Goal: Task Accomplishment & Management: Use online tool/utility

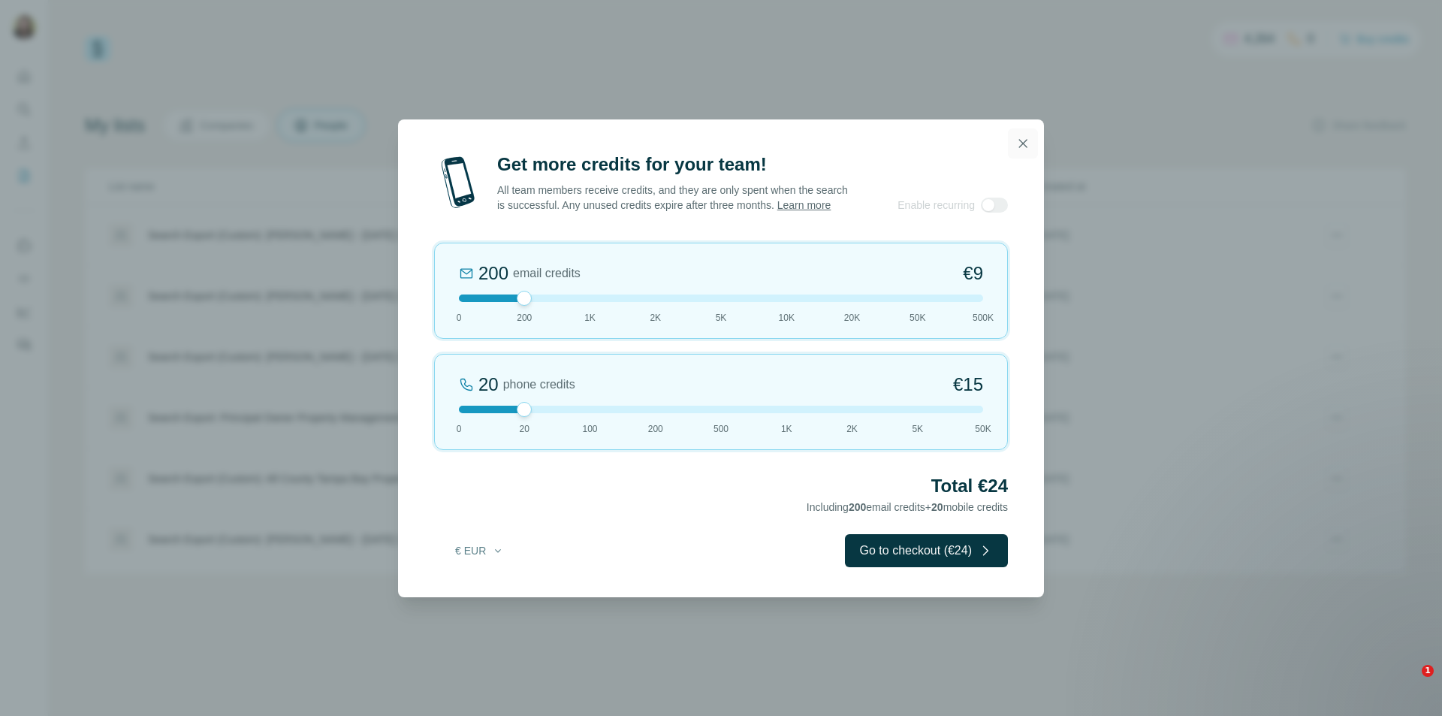
click at [1023, 138] on icon "button" at bounding box center [1022, 143] width 15 height 15
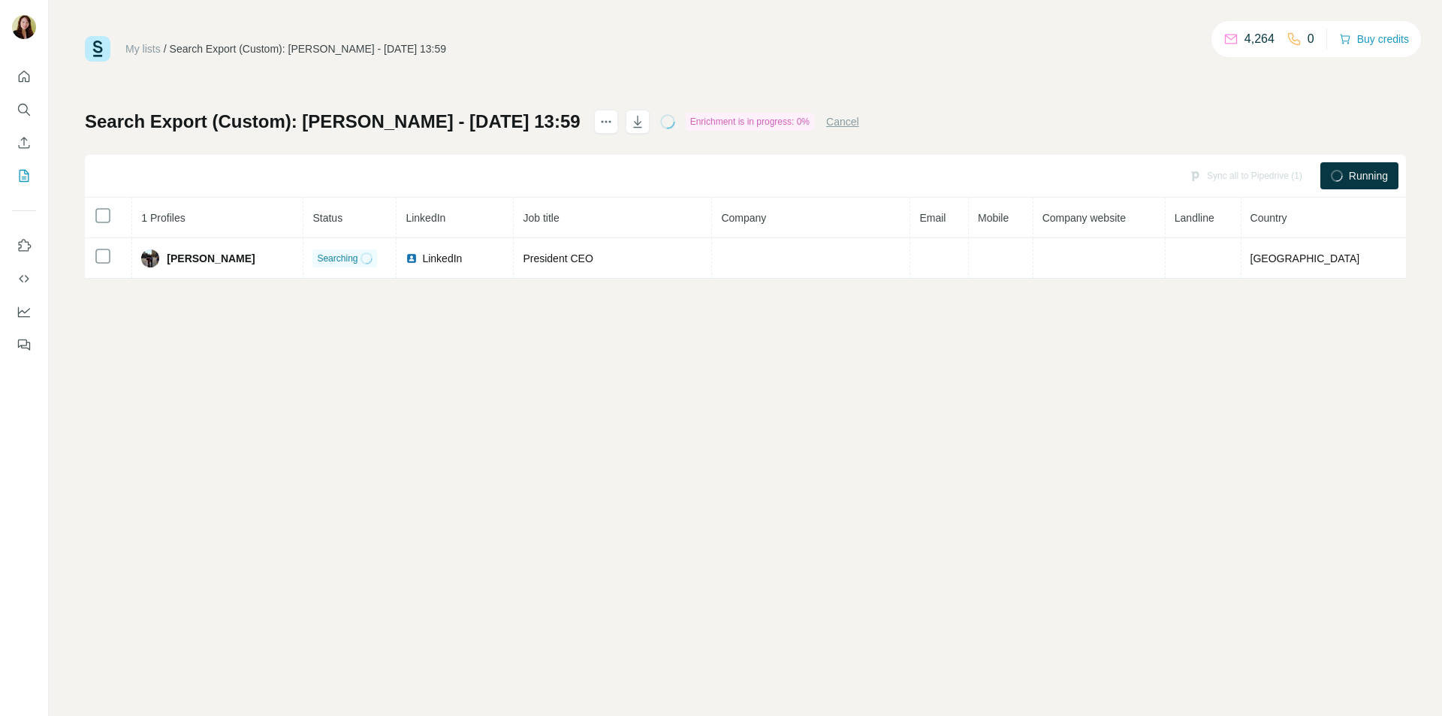
click at [184, 398] on div "My lists / Search Export (Custom): [PERSON_NAME] - [DATE] 13:59 4,264 0 Buy cre…" at bounding box center [745, 358] width 1393 height 716
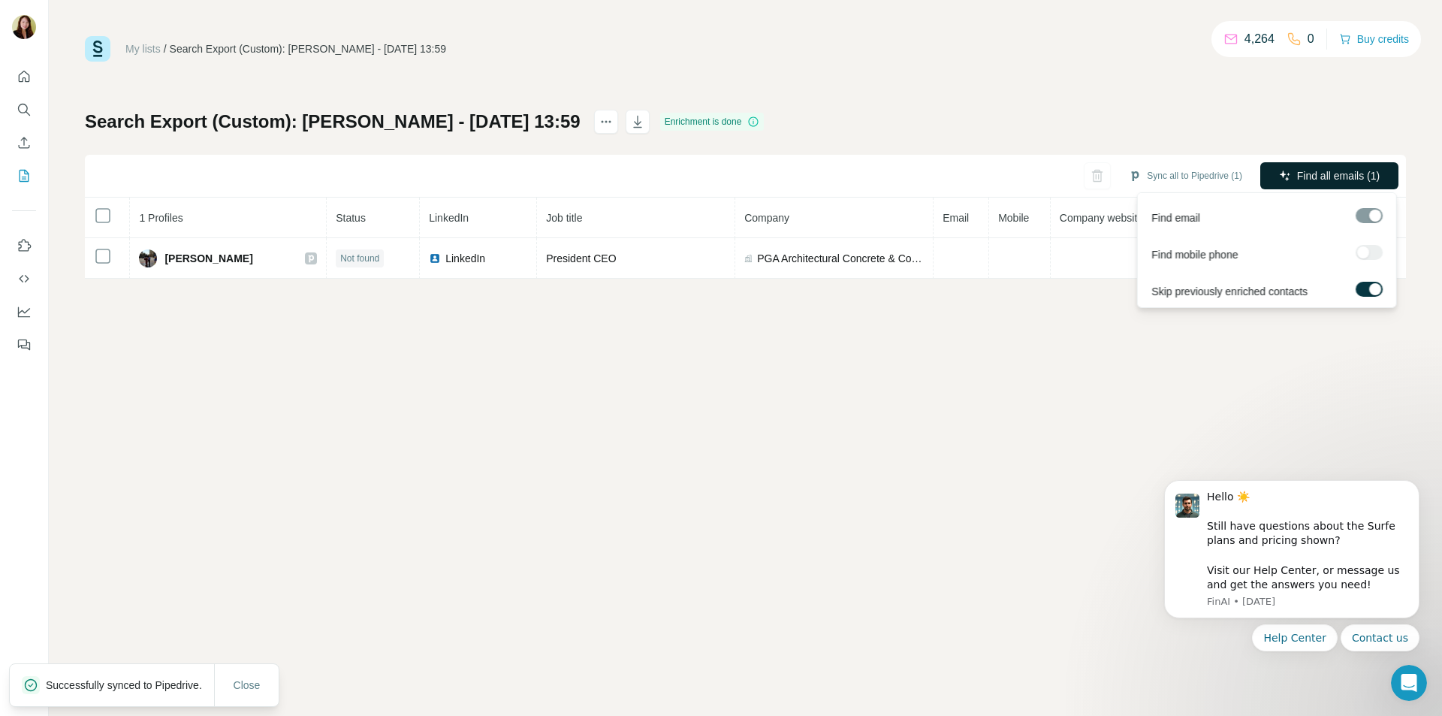
click at [1304, 171] on span "Find all emails (1)" at bounding box center [1338, 175] width 83 height 15
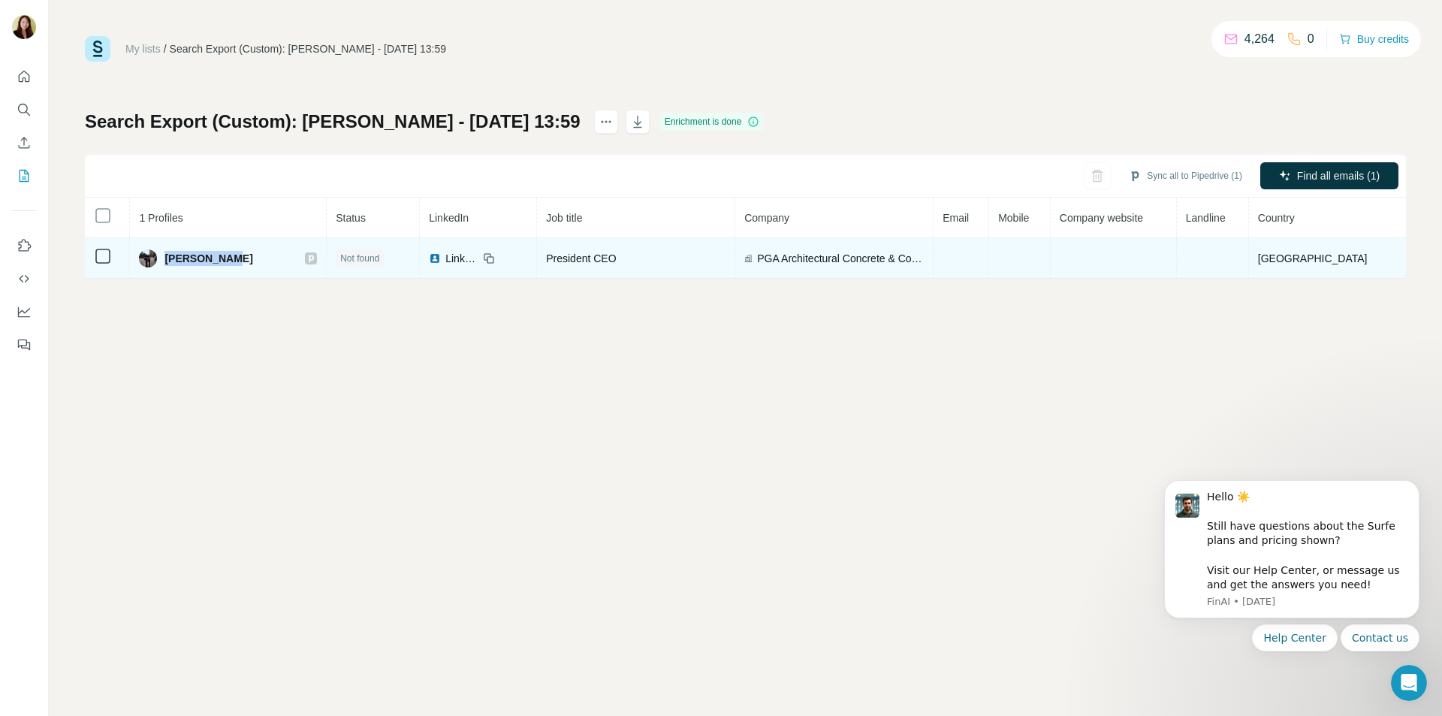
drag, startPoint x: 171, startPoint y: 256, endPoint x: 231, endPoint y: 256, distance: 59.3
click at [231, 256] on div "[PERSON_NAME]" at bounding box center [228, 258] width 178 height 18
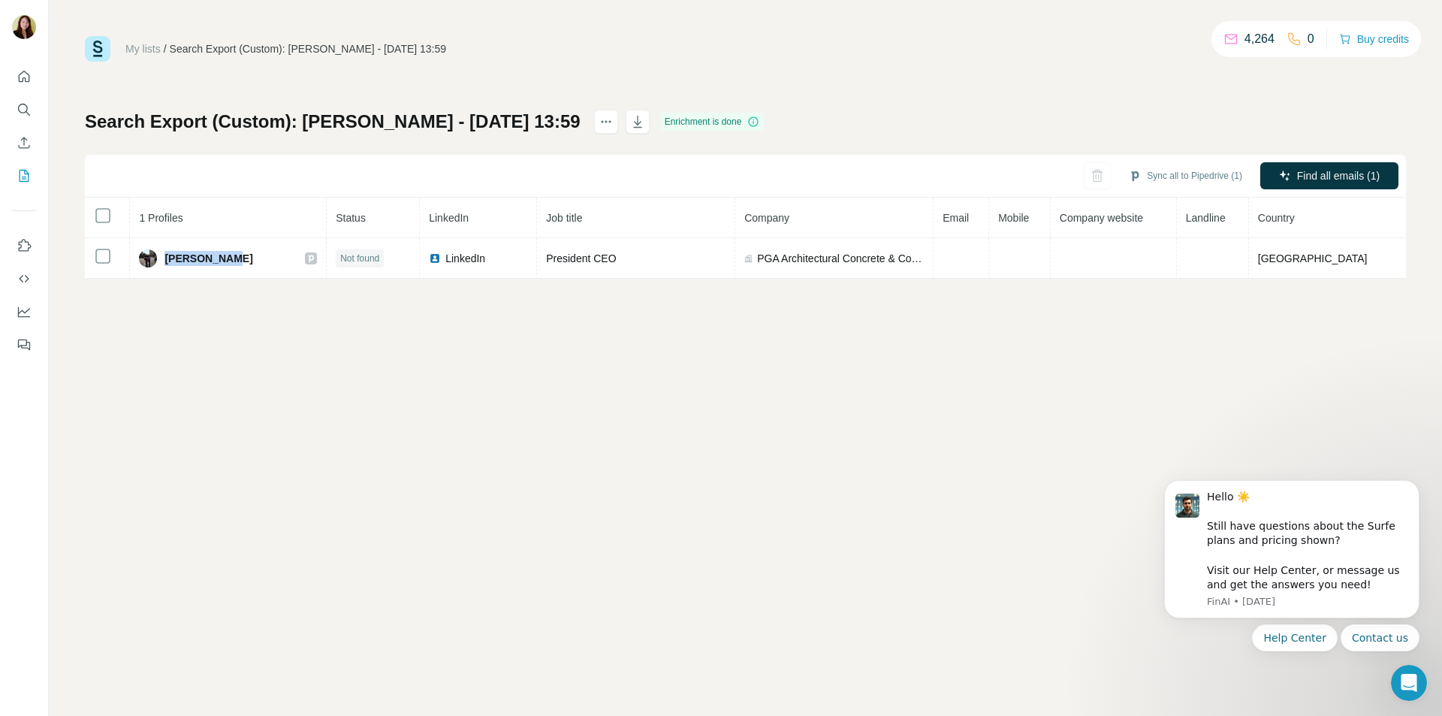
copy span "[PERSON_NAME]"
